Goal: Task Accomplishment & Management: Manage account settings

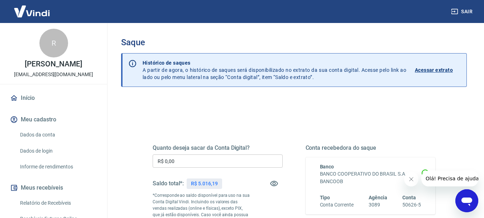
scroll to position [36, 0]
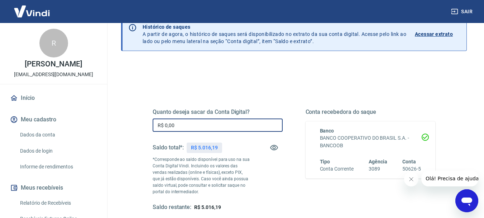
click at [201, 124] on input "R$ 0,00" at bounding box center [218, 124] width 130 height 13
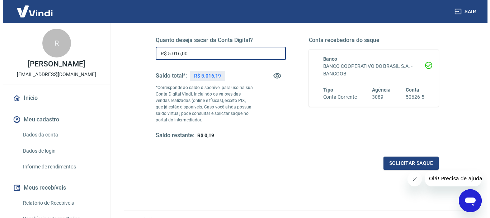
scroll to position [72, 0]
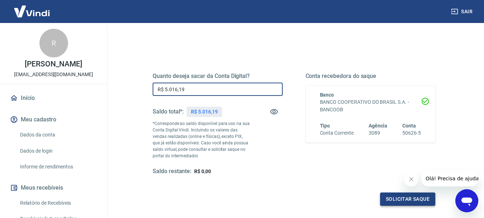
type input "R$ 5.016,19"
click at [408, 198] on button "Solicitar saque" at bounding box center [407, 198] width 55 height 13
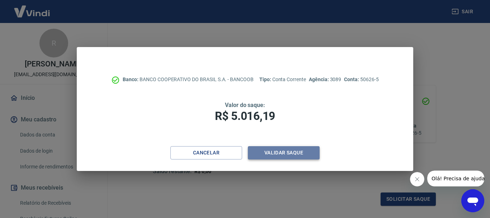
click at [287, 154] on button "Validar saque" at bounding box center [284, 152] width 72 height 13
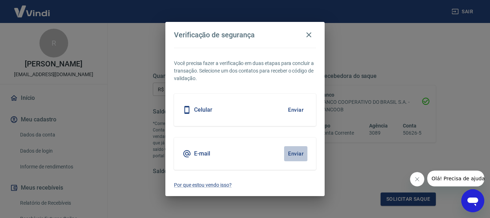
click at [302, 154] on button "Enviar" at bounding box center [295, 153] width 23 height 15
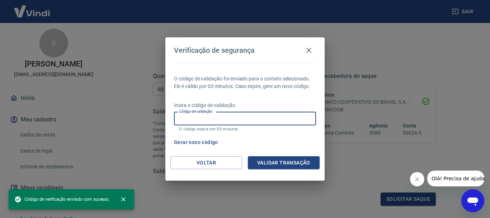
click at [206, 118] on input "Código de validação" at bounding box center [245, 118] width 142 height 13
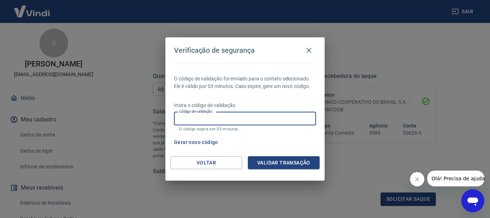
paste input "931693"
type input "931693"
click at [264, 160] on button "Validar transação" at bounding box center [284, 162] width 72 height 13
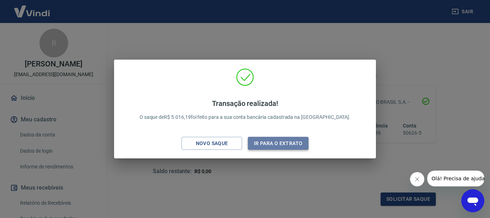
click at [282, 143] on button "Ir para o extrato" at bounding box center [278, 143] width 61 height 13
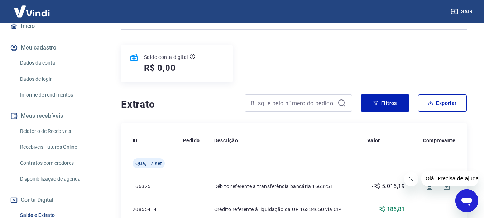
scroll to position [143, 0]
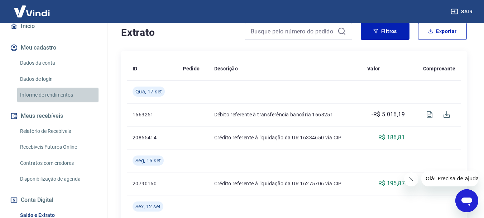
click at [61, 102] on link "Informe de rendimentos" at bounding box center [57, 95] width 81 height 15
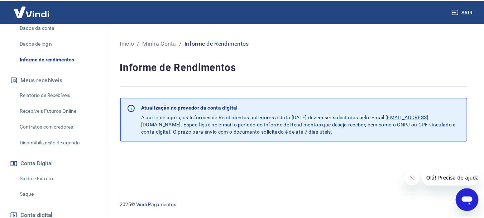
scroll to position [143, 0]
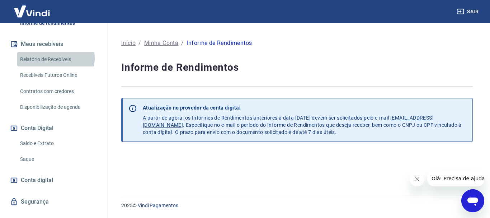
click at [51, 65] on link "Relatório de Recebíveis" at bounding box center [57, 59] width 81 height 15
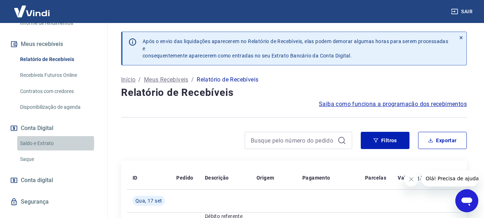
click at [45, 150] on link "Saldo e Extrato" at bounding box center [57, 143] width 81 height 15
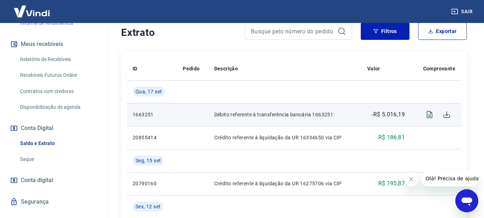
scroll to position [179, 0]
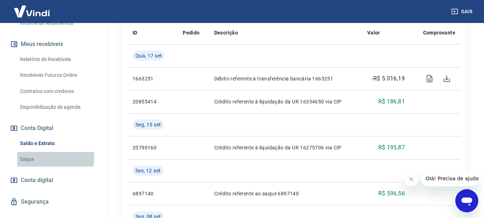
click at [30, 165] on link "Saque" at bounding box center [57, 159] width 81 height 15
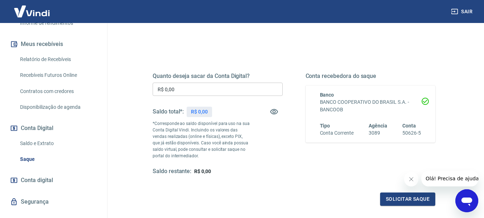
scroll to position [143, 0]
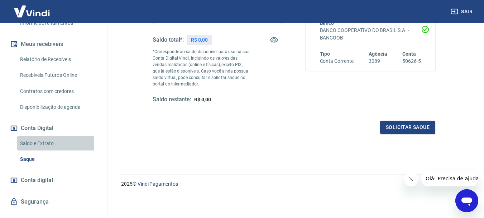
click at [42, 150] on link "Saldo e Extrato" at bounding box center [57, 143] width 81 height 15
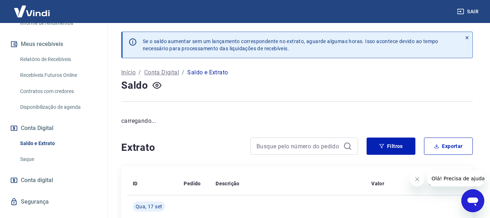
scroll to position [164, 0]
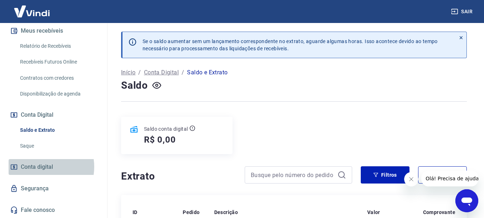
click at [38, 166] on span "Conta digital" at bounding box center [37, 167] width 32 height 10
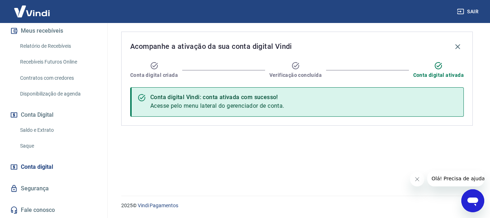
scroll to position [93, 0]
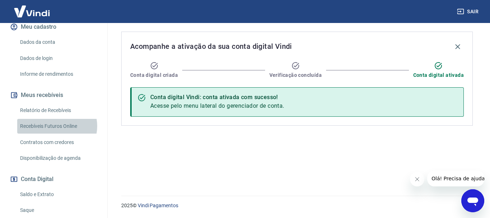
click at [57, 133] on link "Recebíveis Futuros Online" at bounding box center [57, 126] width 81 height 15
